Goal: Task Accomplishment & Management: Use online tool/utility

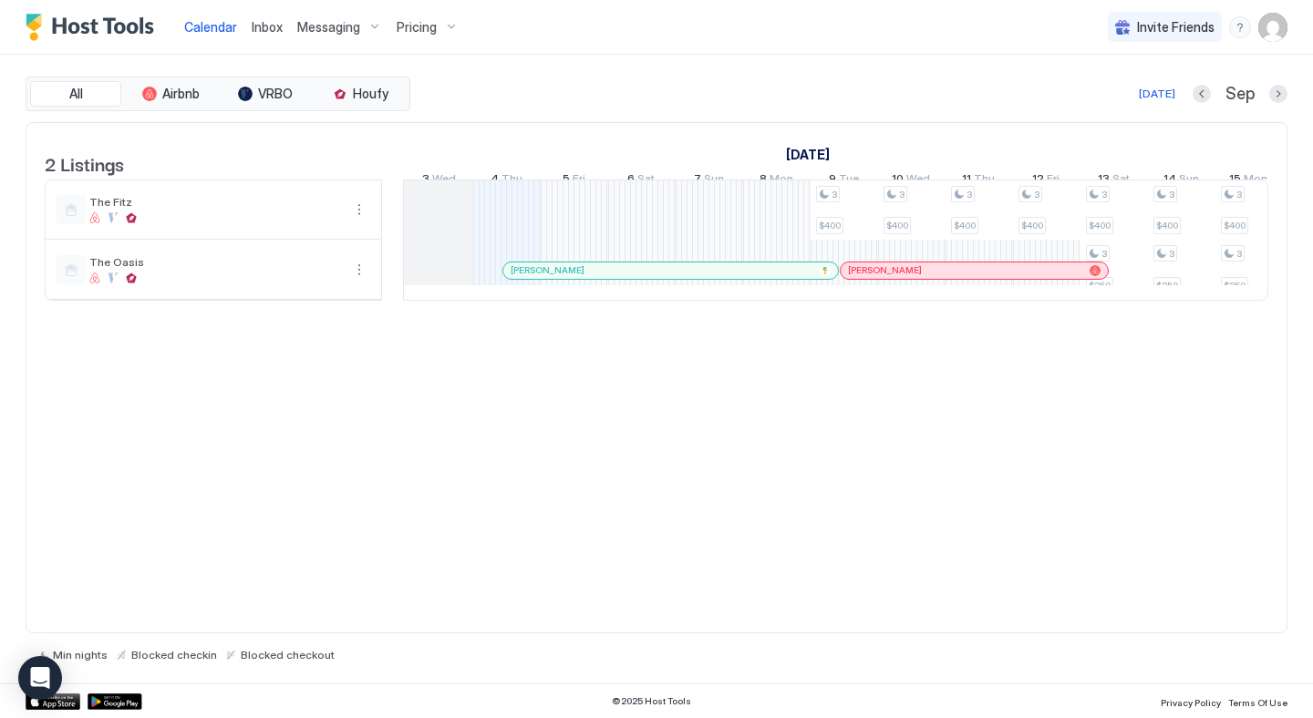
click at [270, 31] on span "Inbox" at bounding box center [267, 26] width 31 height 15
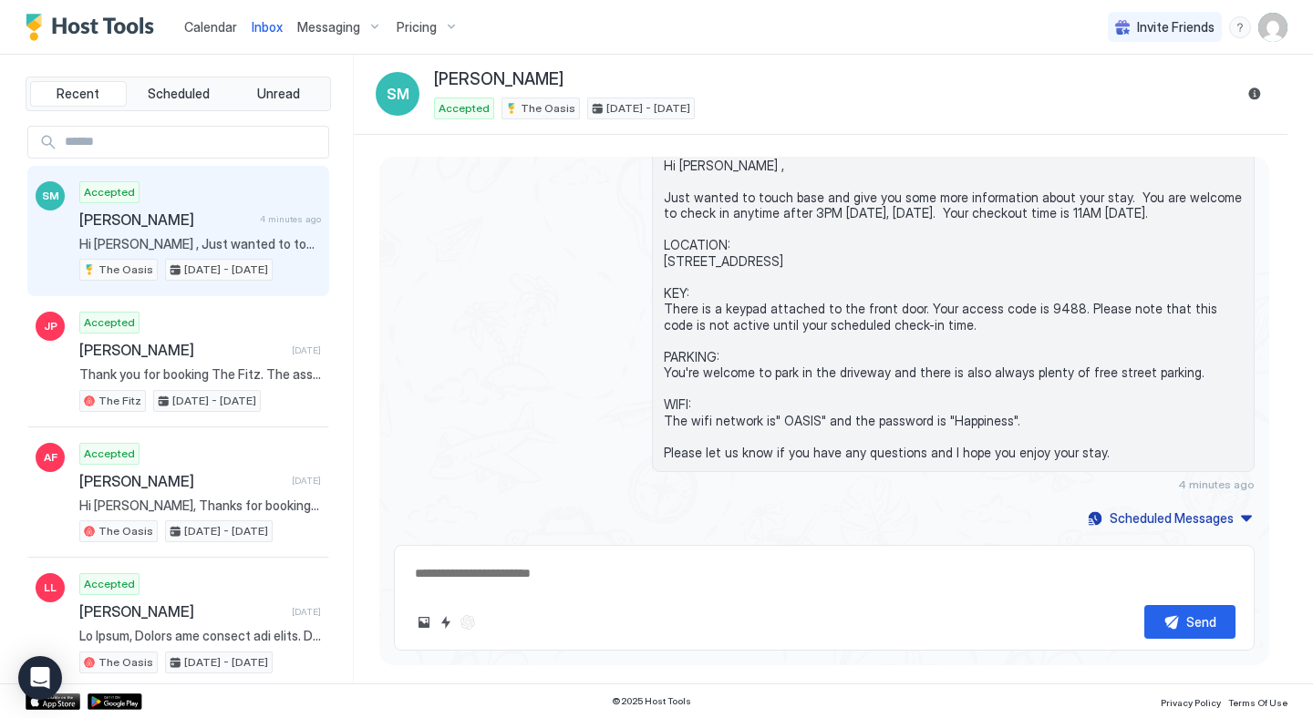
type textarea "*"
click at [212, 26] on span "Calendar" at bounding box center [210, 26] width 53 height 15
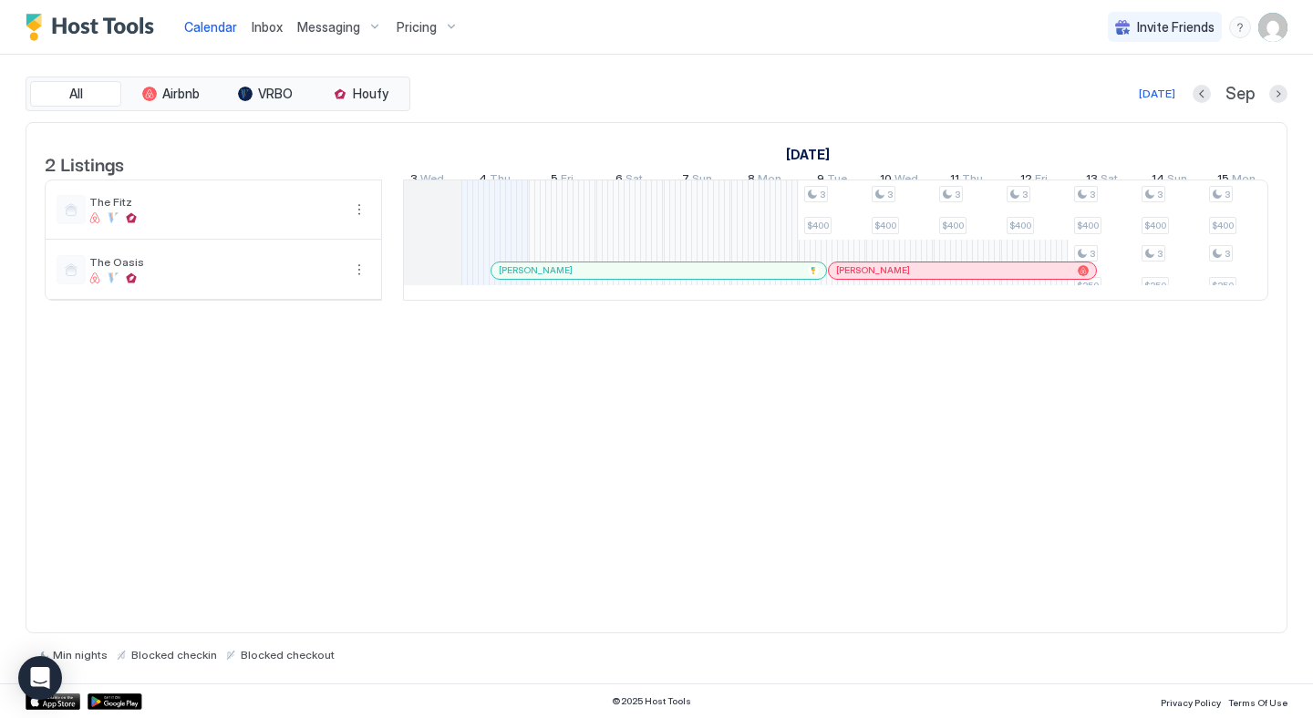
scroll to position [0, 1053]
